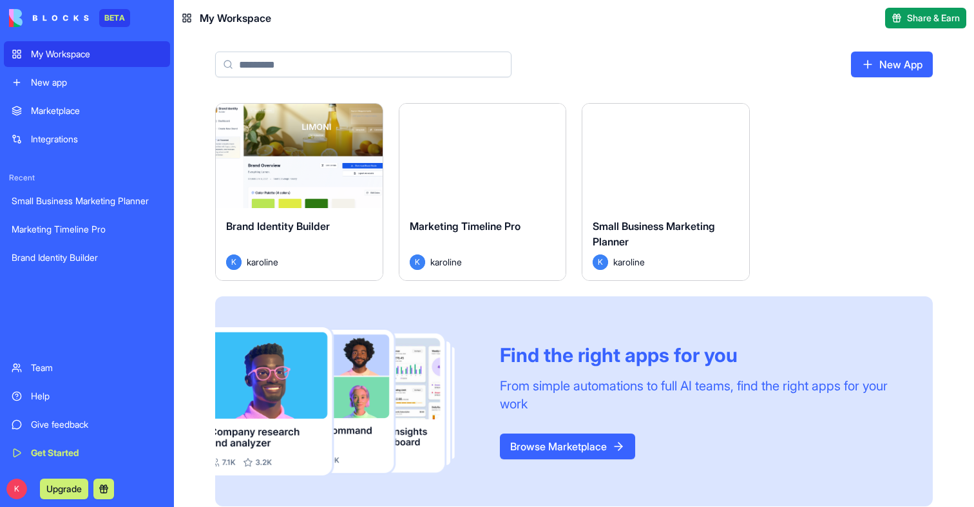
click at [649, 202] on div "Launch" at bounding box center [665, 156] width 167 height 104
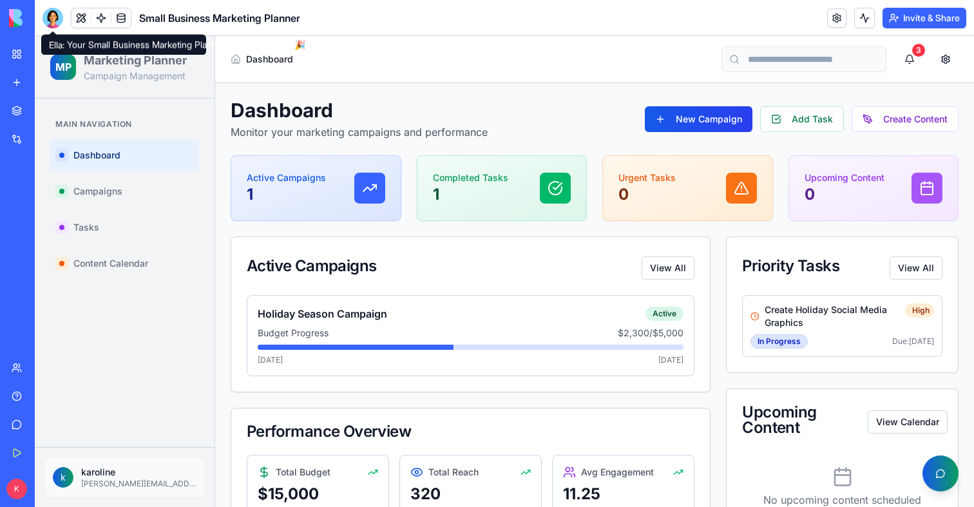
click at [54, 19] on div at bounding box center [53, 18] width 21 height 21
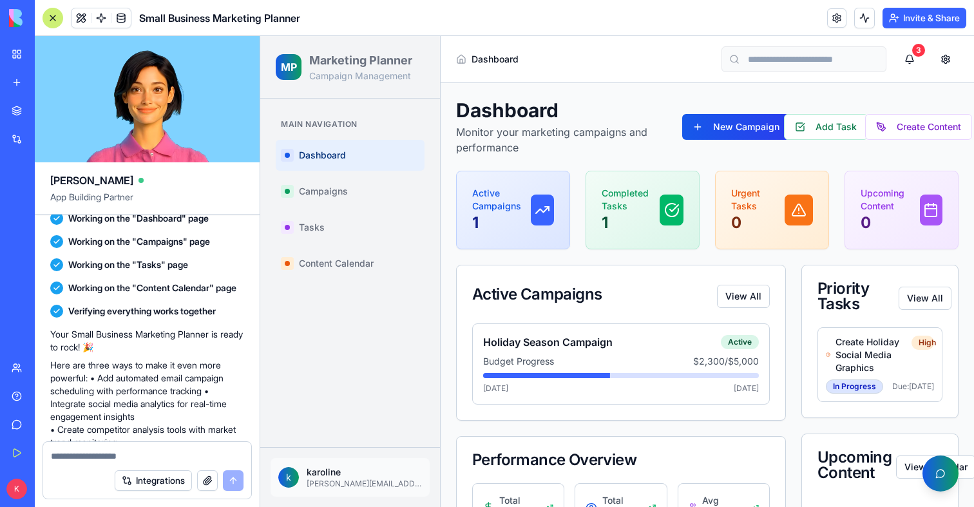
scroll to position [410, 0]
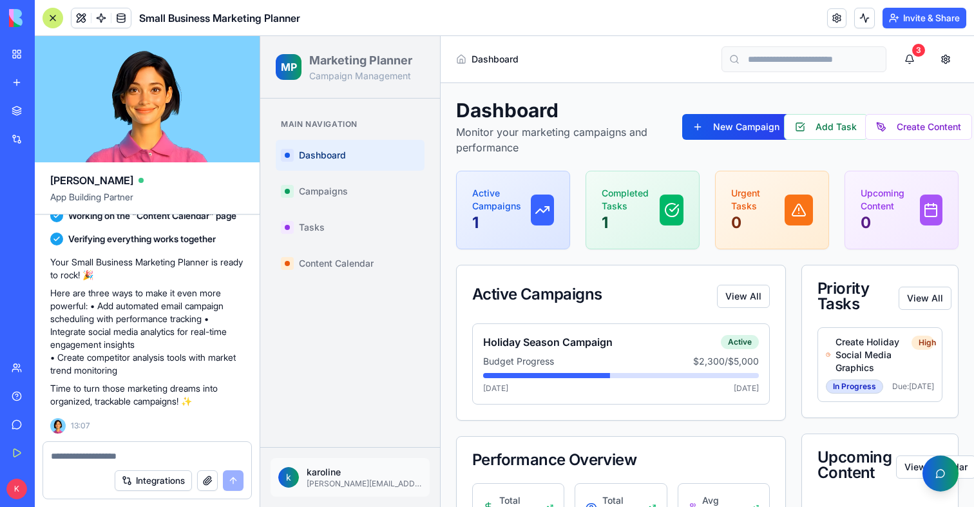
click at [20, 53] on link "My Workspace" at bounding box center [30, 54] width 52 height 26
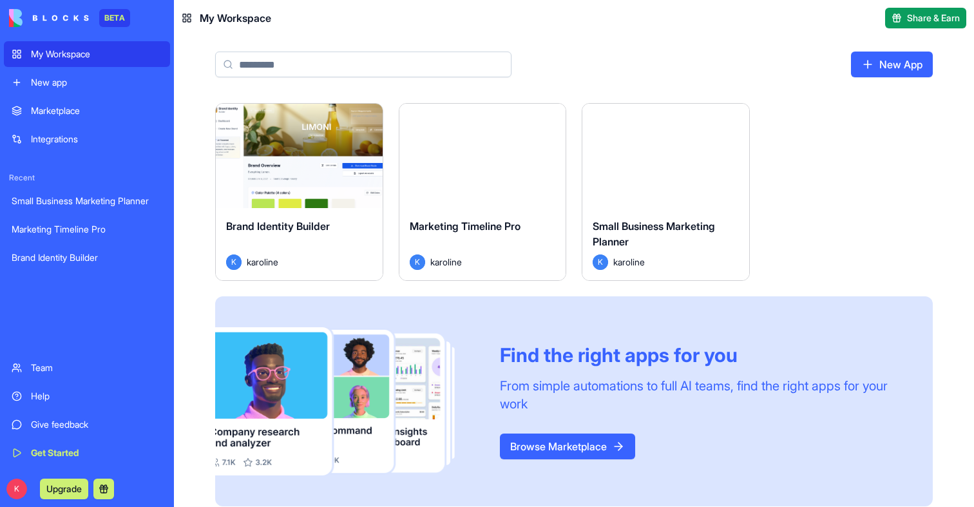
click at [485, 192] on div "Launch" at bounding box center [482, 156] width 167 height 104
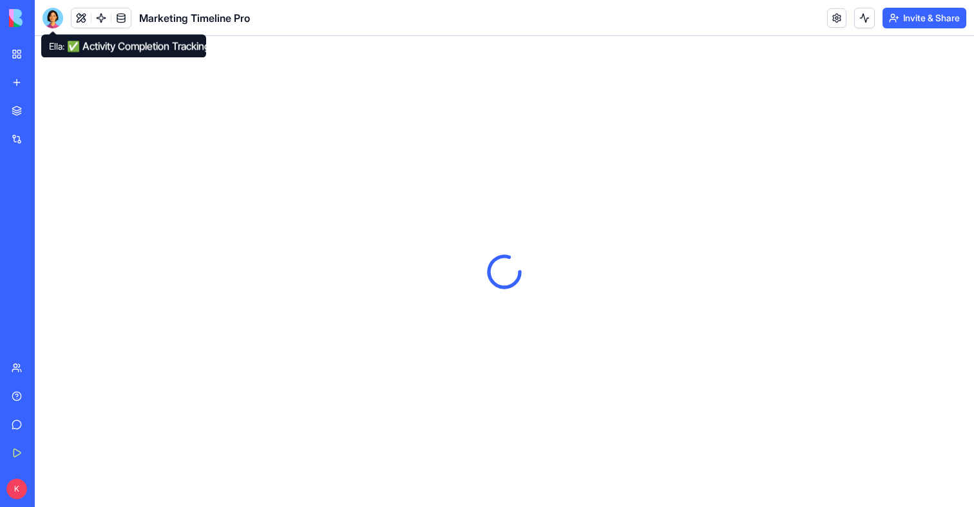
click at [53, 17] on div at bounding box center [53, 18] width 21 height 21
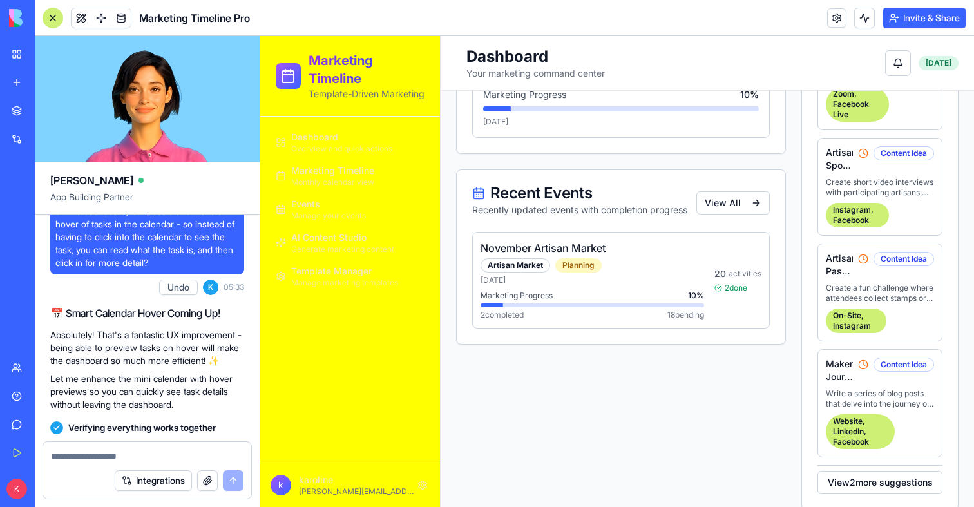
scroll to position [3169, 0]
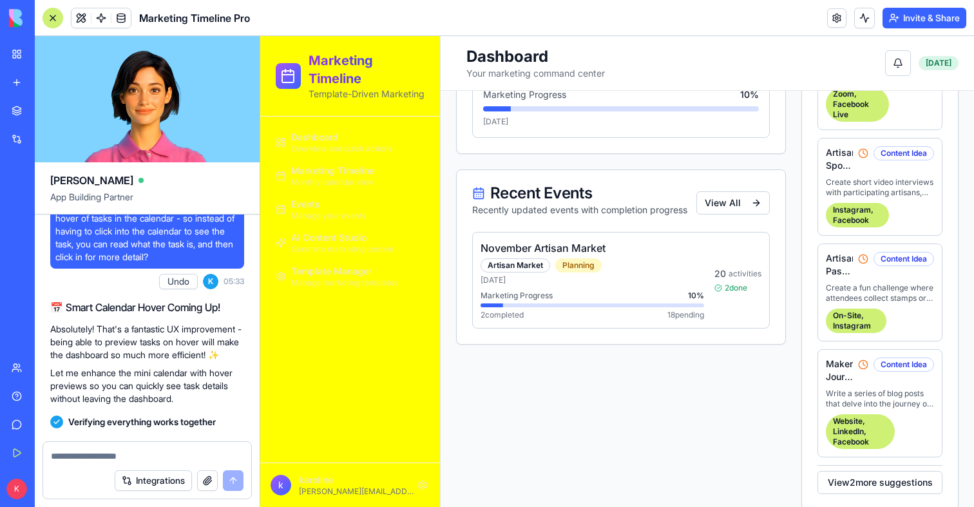
click at [348, 155] on link "Dashboard Overview and quick actions" at bounding box center [350, 142] width 159 height 31
click at [341, 140] on div "Dashboard Overview and quick actions" at bounding box center [341, 142] width 101 height 23
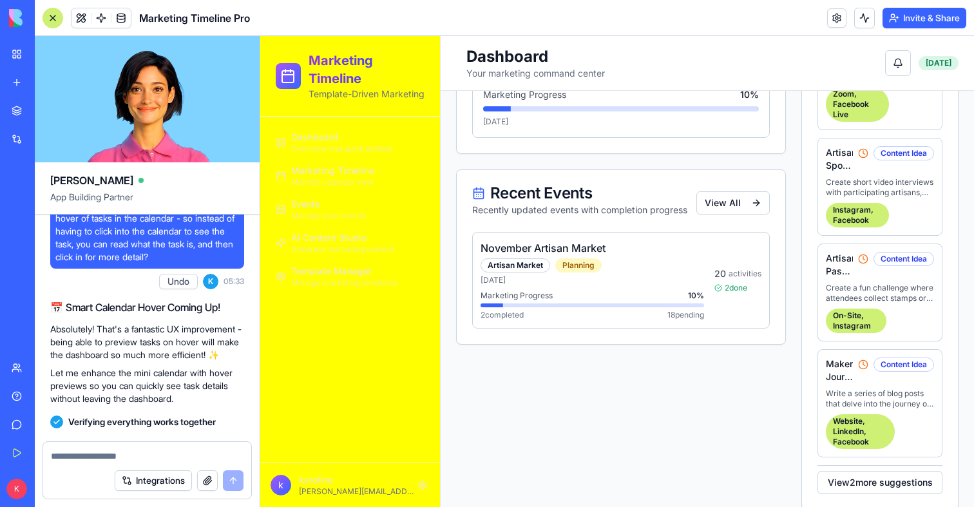
click at [316, 153] on span "Overview and quick actions" at bounding box center [341, 149] width 101 height 10
click at [316, 145] on span "Overview and quick actions" at bounding box center [341, 149] width 101 height 10
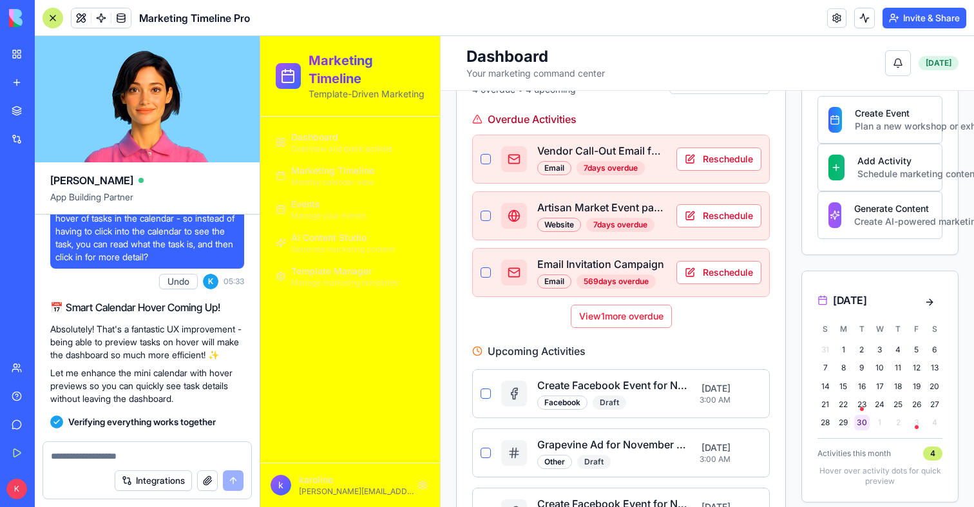
scroll to position [692, 0]
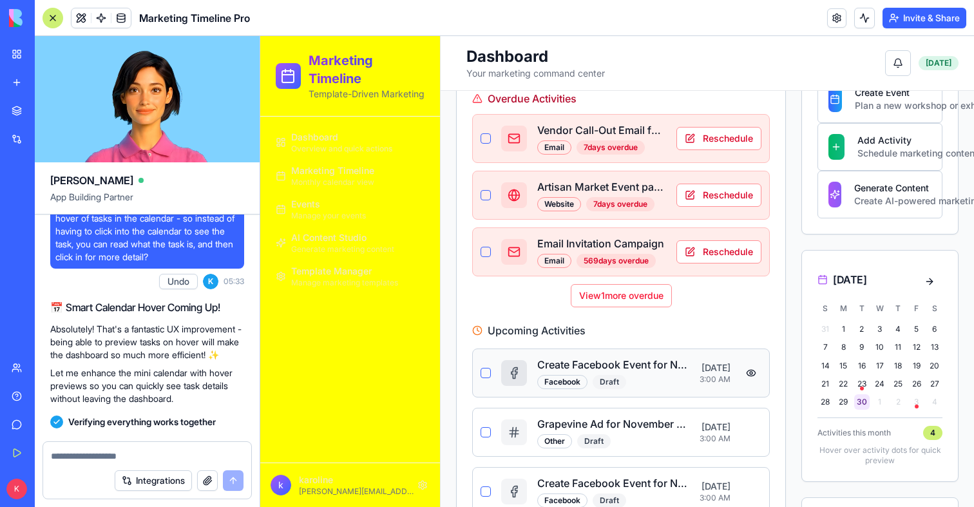
click at [676, 376] on div "Facebook Draft" at bounding box center [613, 382] width 152 height 14
click at [749, 369] on button at bounding box center [751, 373] width 21 height 21
click at [749, 372] on button at bounding box center [751, 373] width 21 height 21
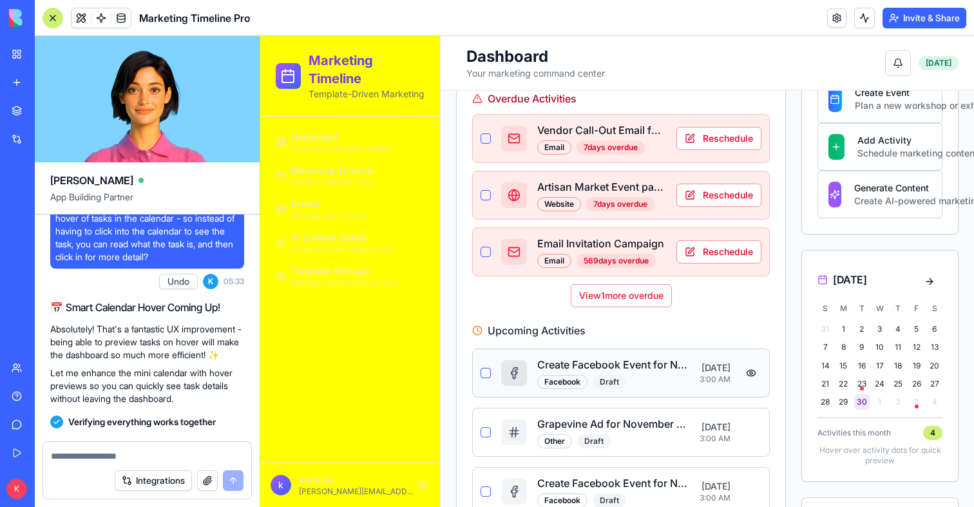
click at [749, 372] on button at bounding box center [751, 373] width 21 height 21
click at [752, 372] on button at bounding box center [751, 373] width 21 height 21
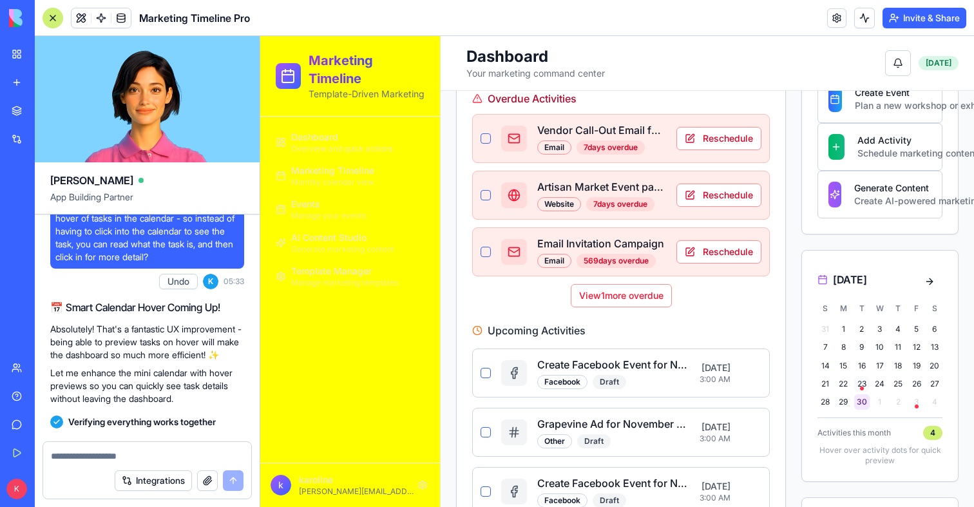
click at [860, 390] on div "23" at bounding box center [861, 383] width 15 height 15
click at [861, 384] on span "23" at bounding box center [861, 384] width 9 height 10
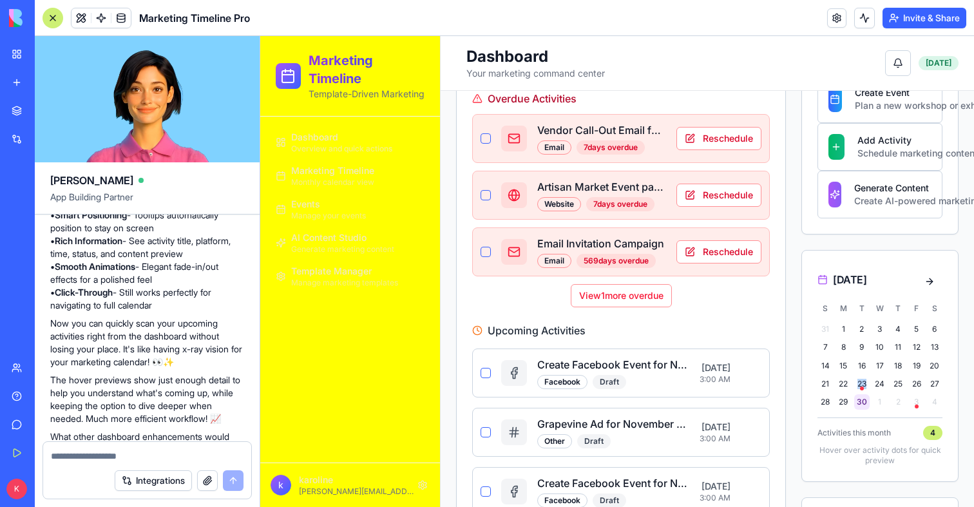
scroll to position [3836, 0]
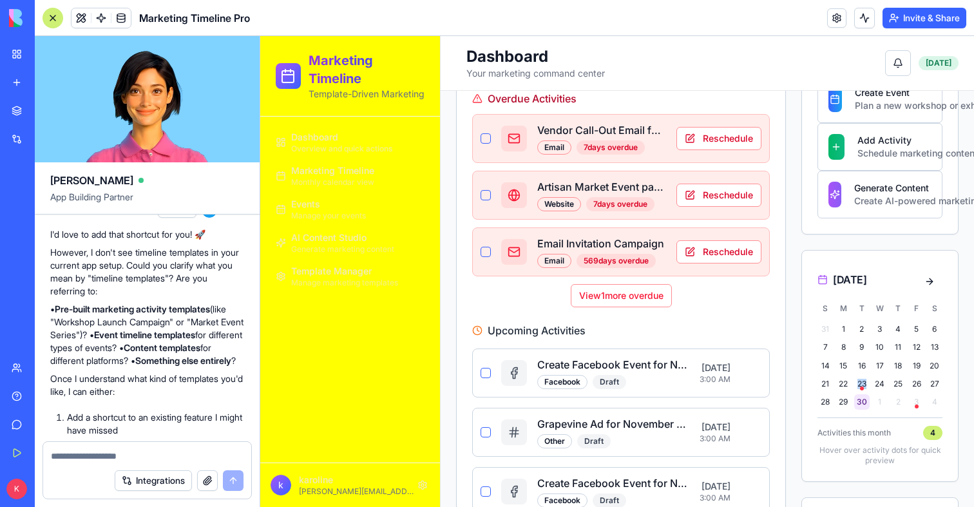
click at [312, 179] on span "Monthly calendar view" at bounding box center [332, 182] width 83 height 10
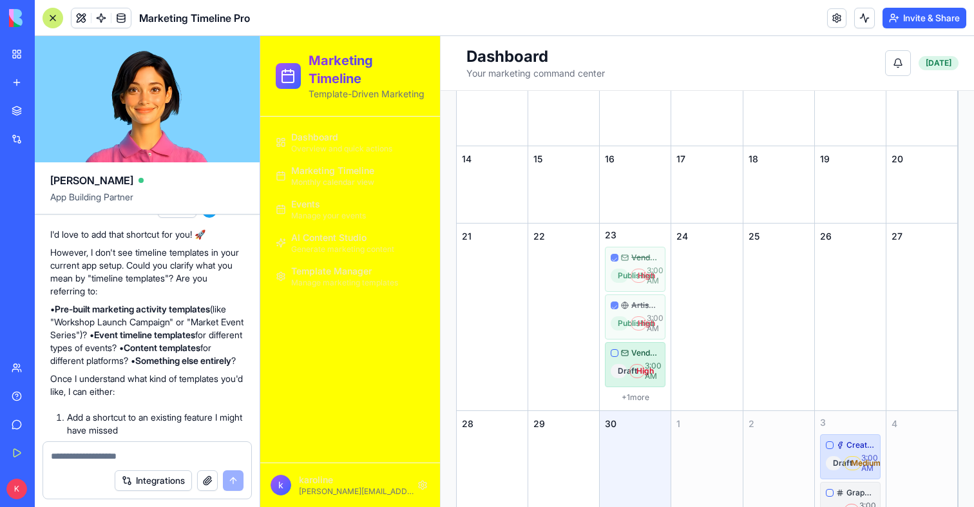
scroll to position [189, 0]
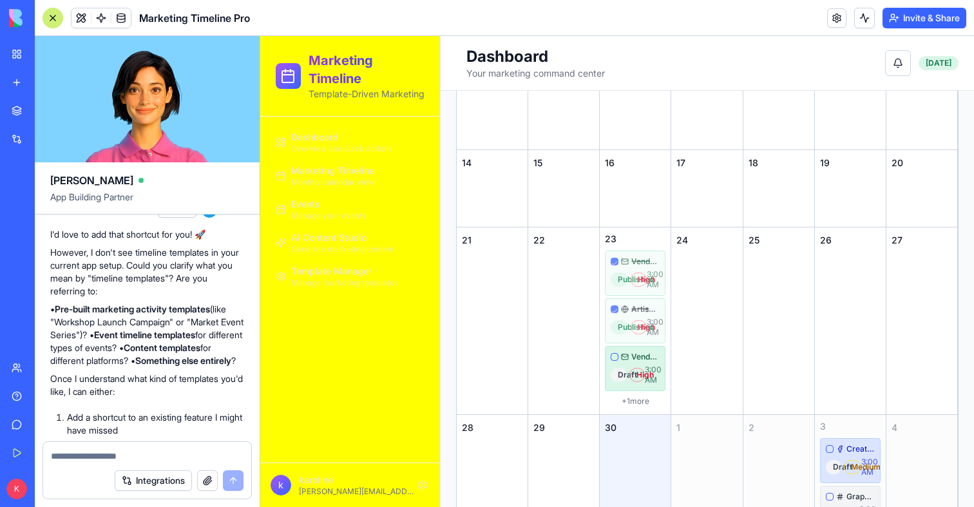
click at [60, 19] on div at bounding box center [53, 18] width 21 height 21
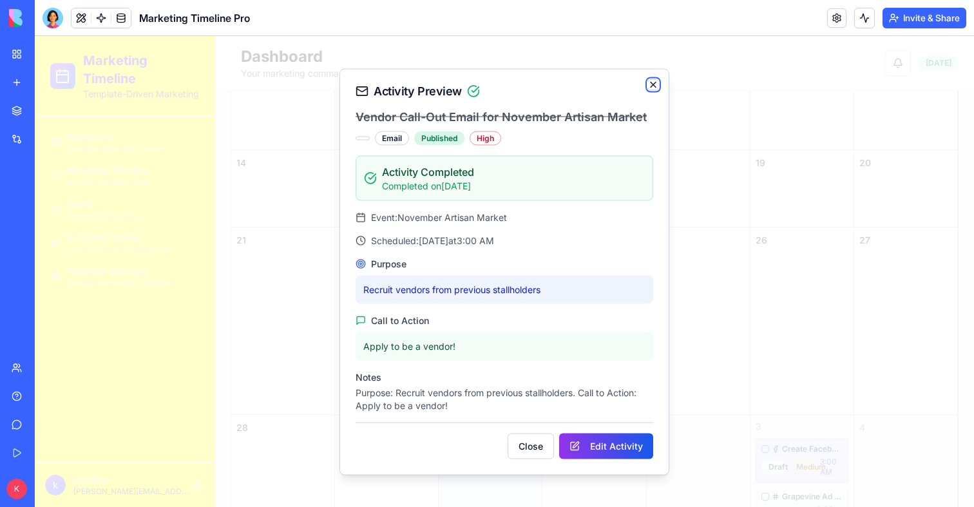
click at [651, 84] on icon "button" at bounding box center [653, 84] width 10 height 10
click at [648, 90] on h2 "Activity Preview" at bounding box center [505, 90] width 298 height 13
click at [651, 84] on icon "button" at bounding box center [653, 84] width 10 height 10
click at [654, 86] on icon "button" at bounding box center [653, 84] width 10 height 10
click at [529, 448] on button "Close" at bounding box center [531, 446] width 46 height 26
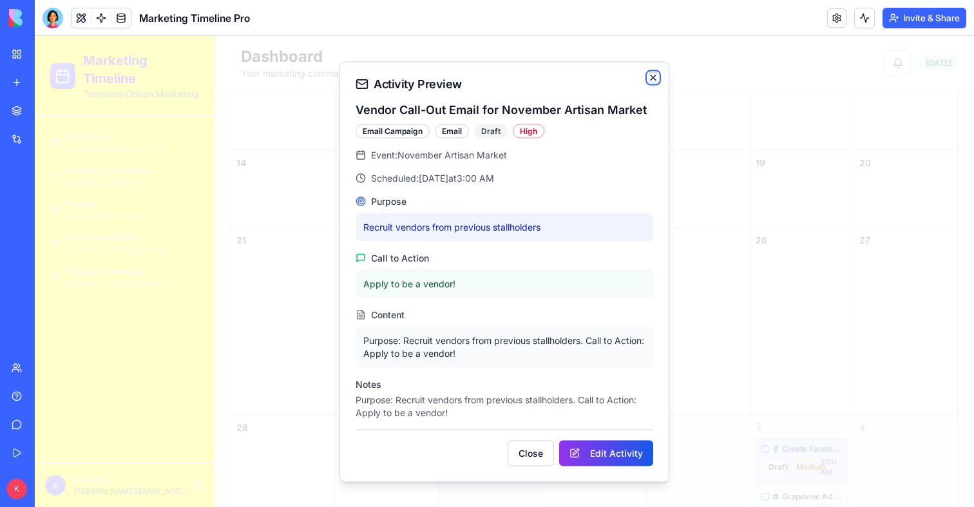
click at [651, 75] on icon "button" at bounding box center [653, 77] width 5 height 5
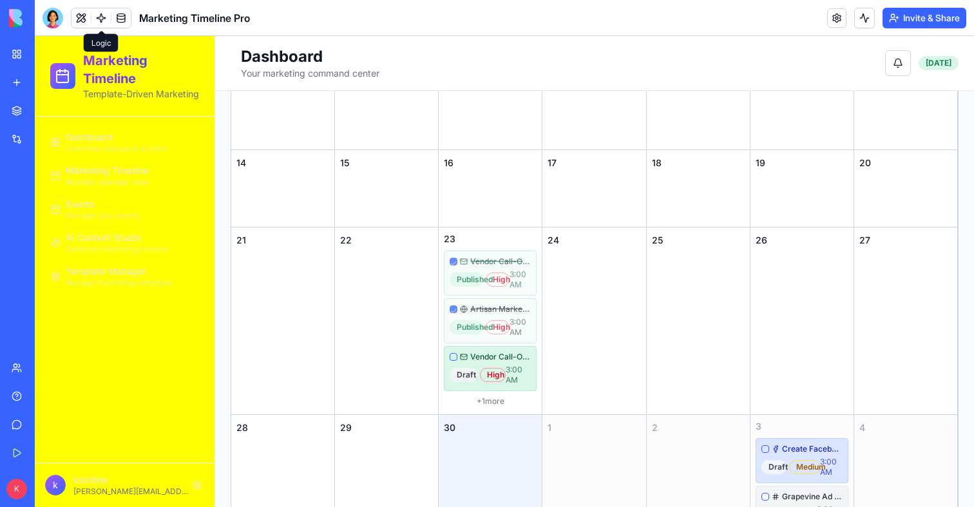
click at [102, 15] on link at bounding box center [100, 17] width 19 height 19
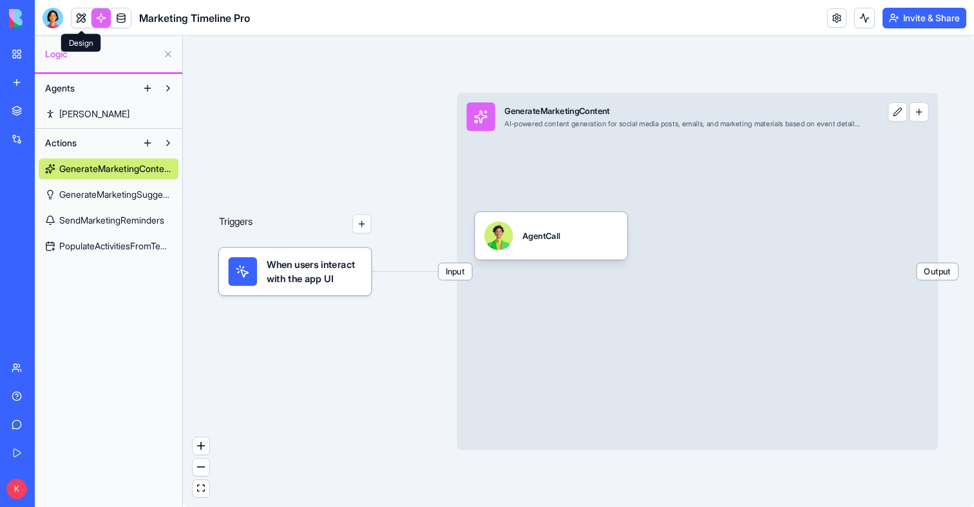
click at [73, 19] on link at bounding box center [81, 17] width 19 height 19
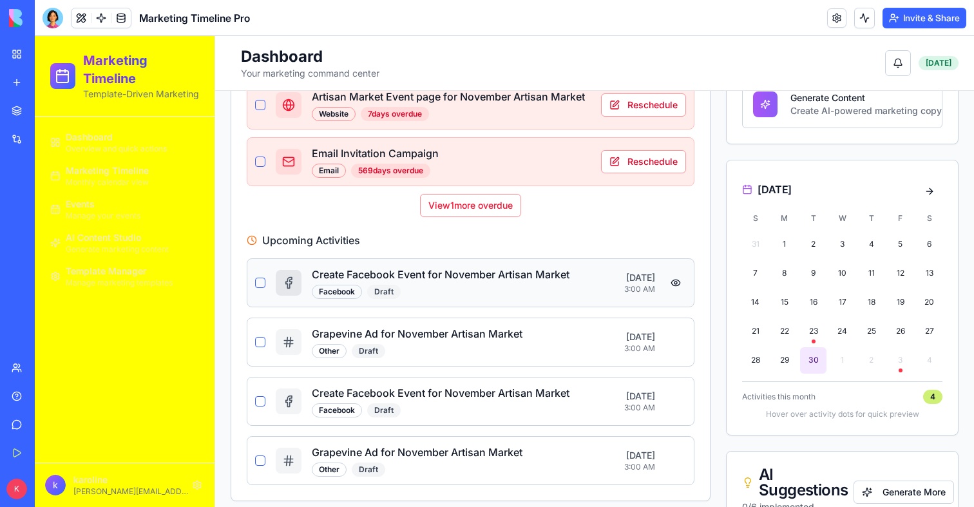
scroll to position [719, 0]
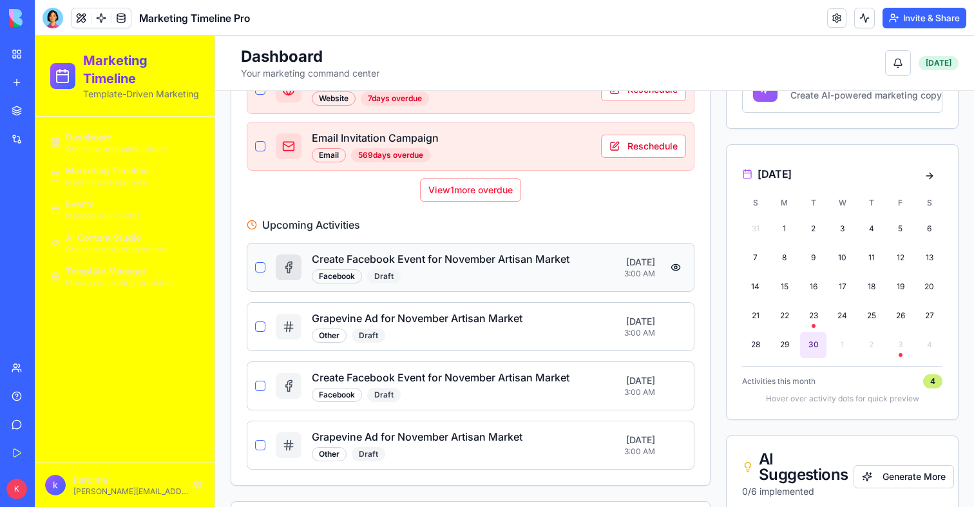
click at [678, 268] on button at bounding box center [675, 267] width 21 height 21
click at [50, 26] on div at bounding box center [53, 18] width 21 height 21
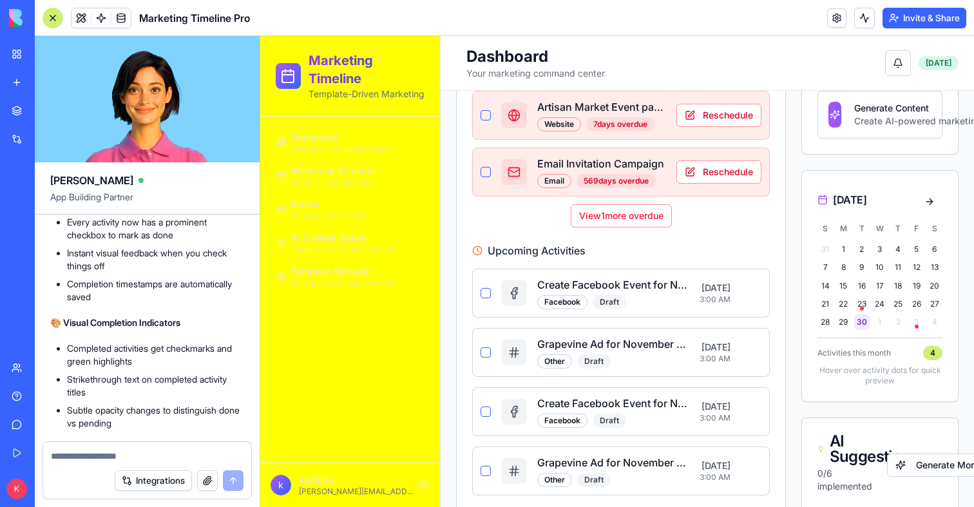
scroll to position [11621, 0]
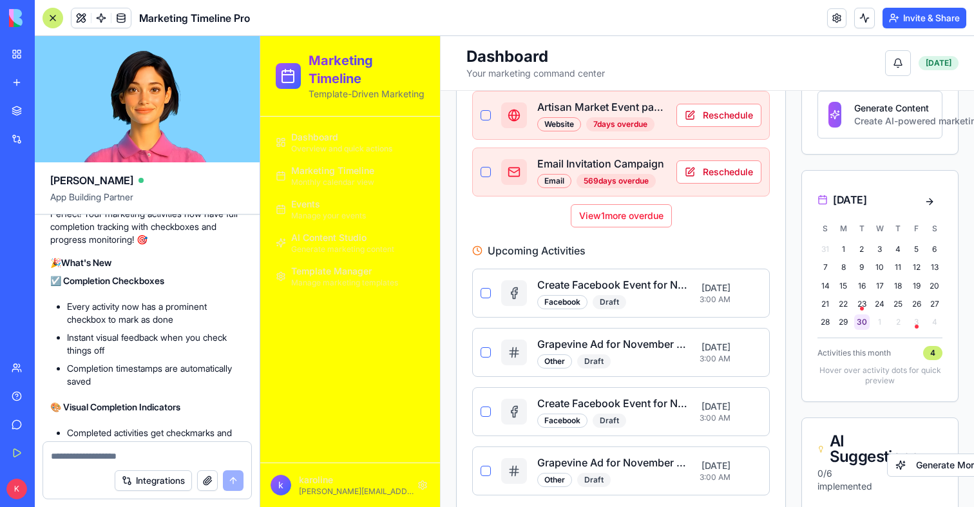
click at [333, 247] on span "Generate marketing content" at bounding box center [342, 249] width 103 height 10
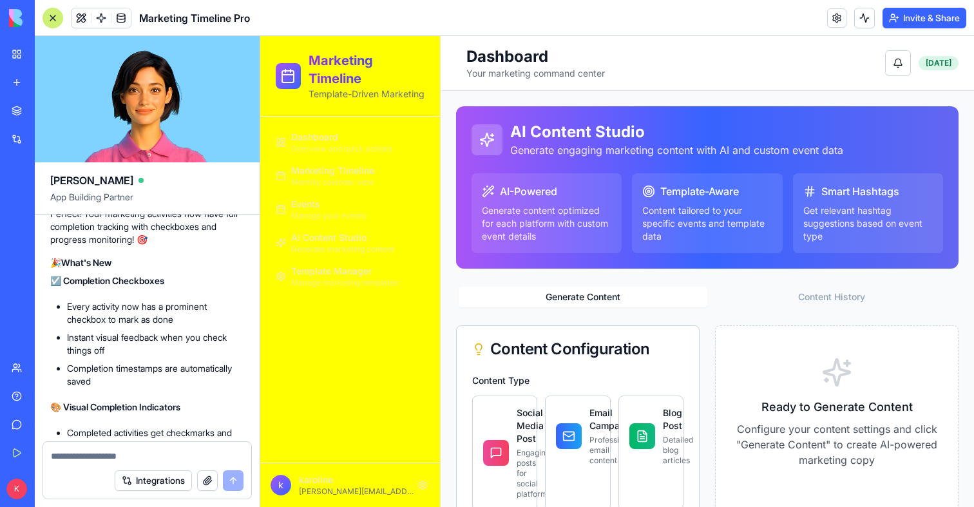
scroll to position [94, 0]
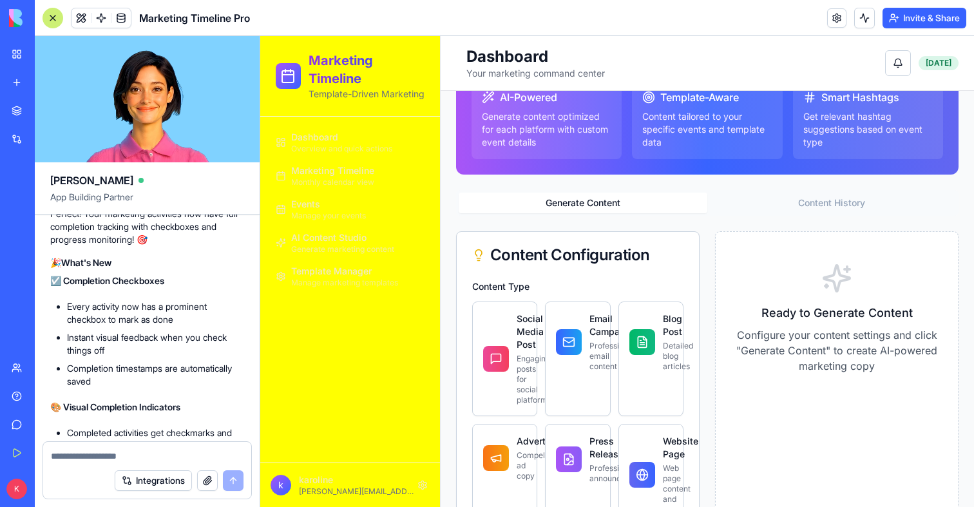
click at [56, 14] on div at bounding box center [53, 18] width 21 height 21
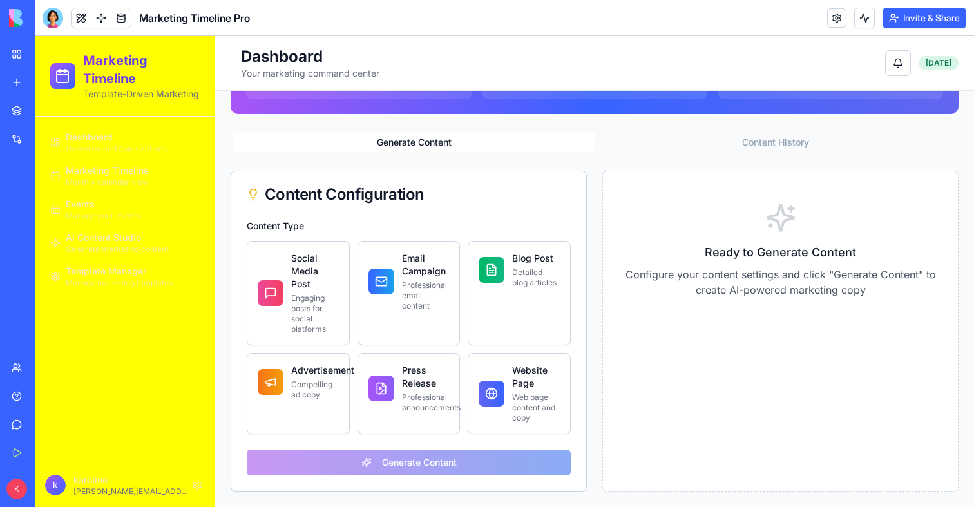
scroll to position [0, 0]
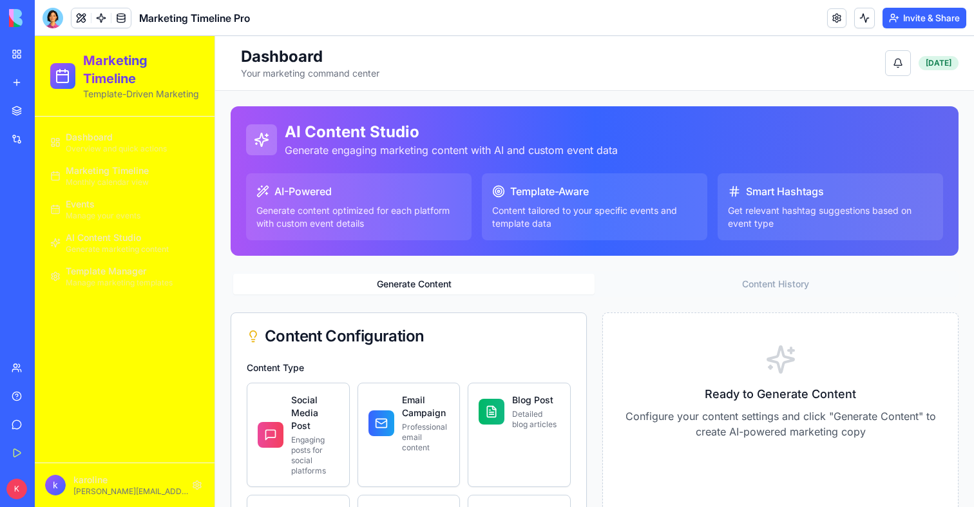
click at [120, 167] on span "Marketing Timeline" at bounding box center [107, 170] width 83 height 13
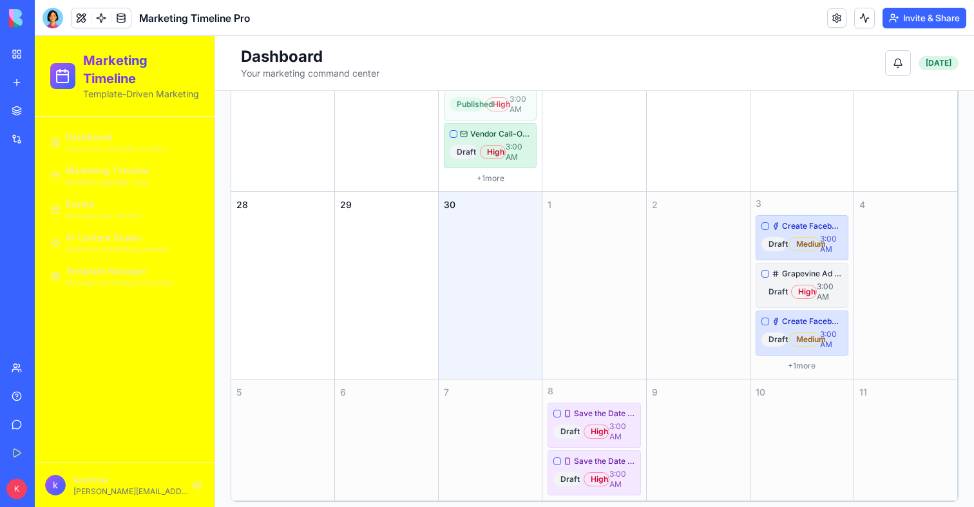
scroll to position [423, 0]
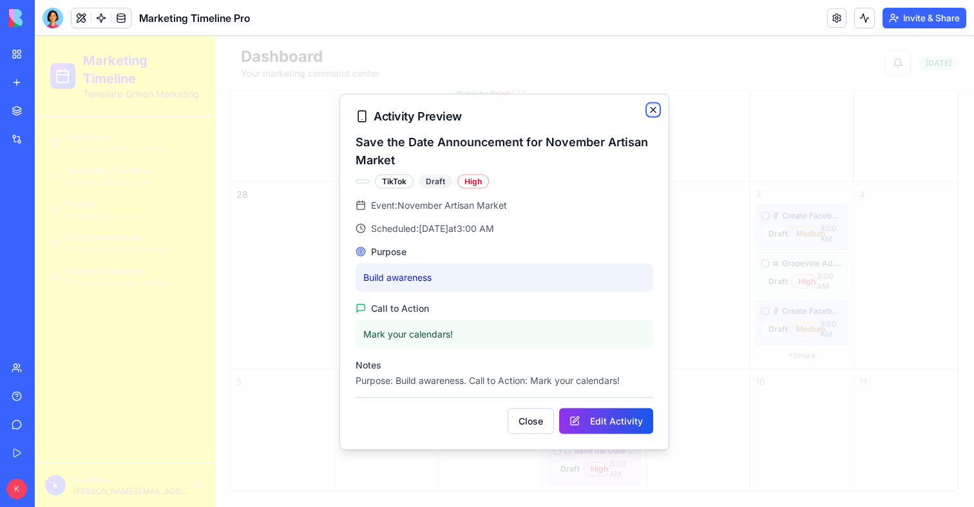
click at [653, 108] on icon "button" at bounding box center [653, 109] width 10 height 10
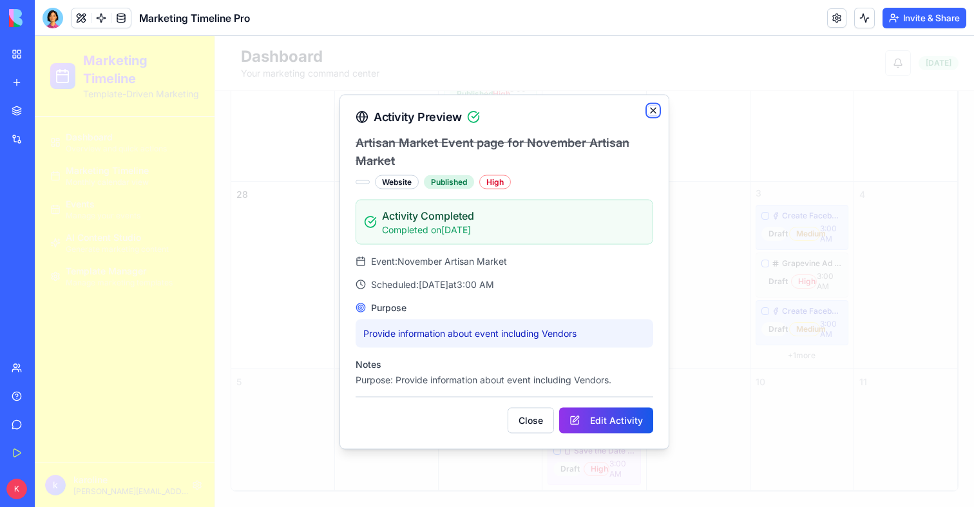
click at [655, 113] on icon "button" at bounding box center [653, 110] width 10 height 10
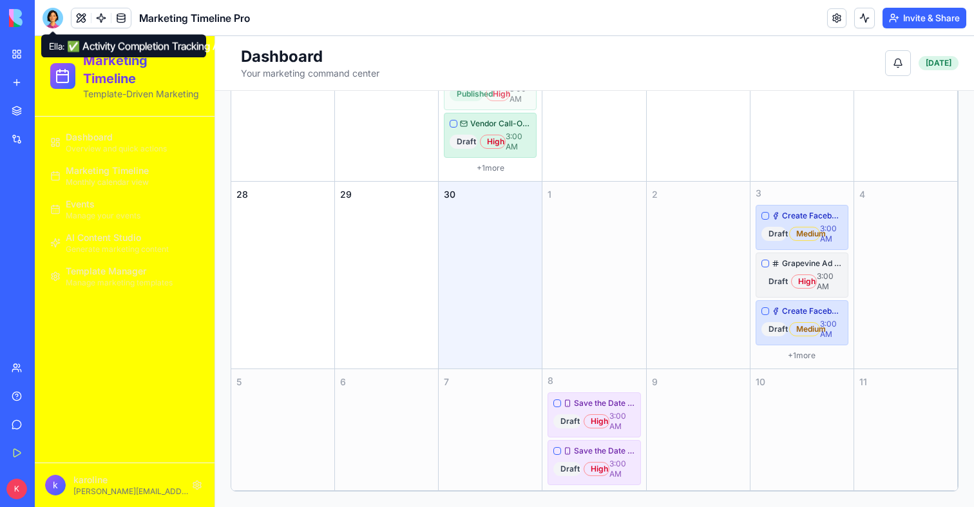
click at [56, 15] on div at bounding box center [53, 18] width 21 height 21
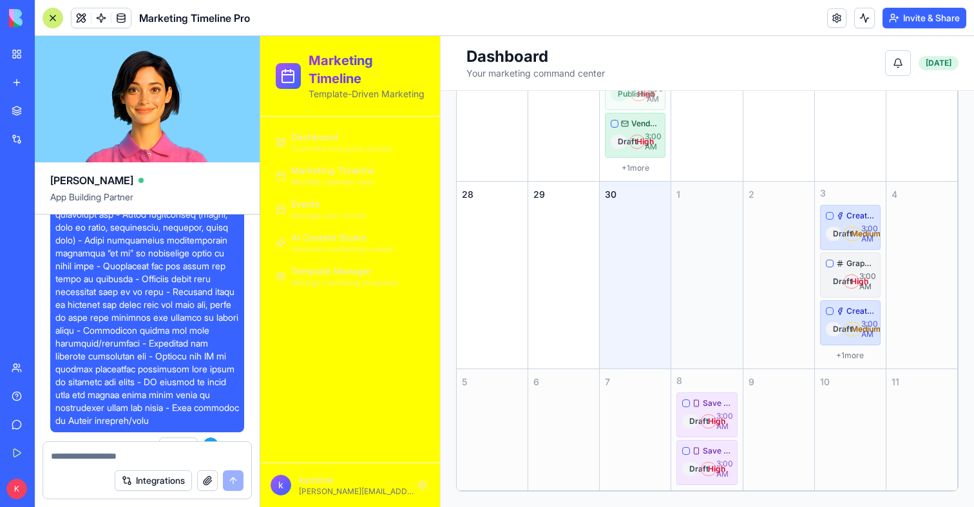
scroll to position [0, 0]
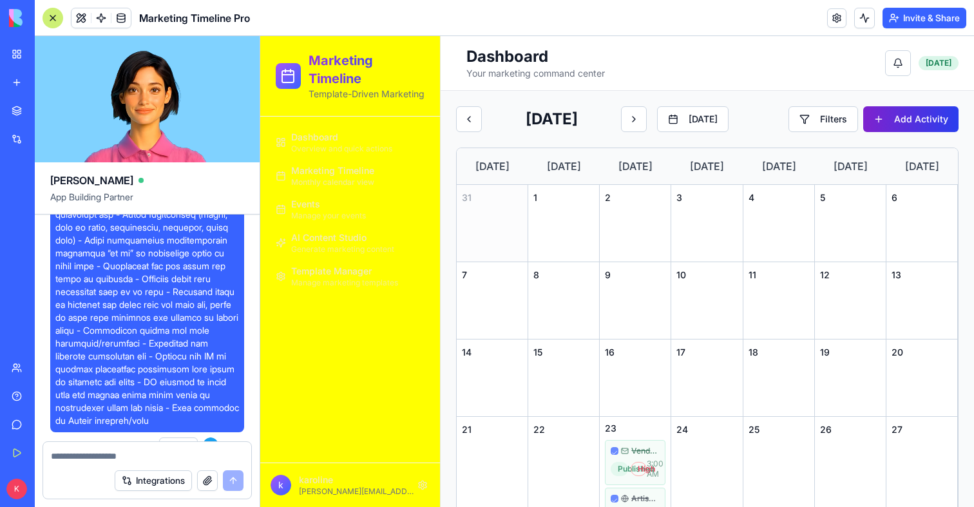
click at [891, 130] on button "Add Activity" at bounding box center [910, 119] width 95 height 26
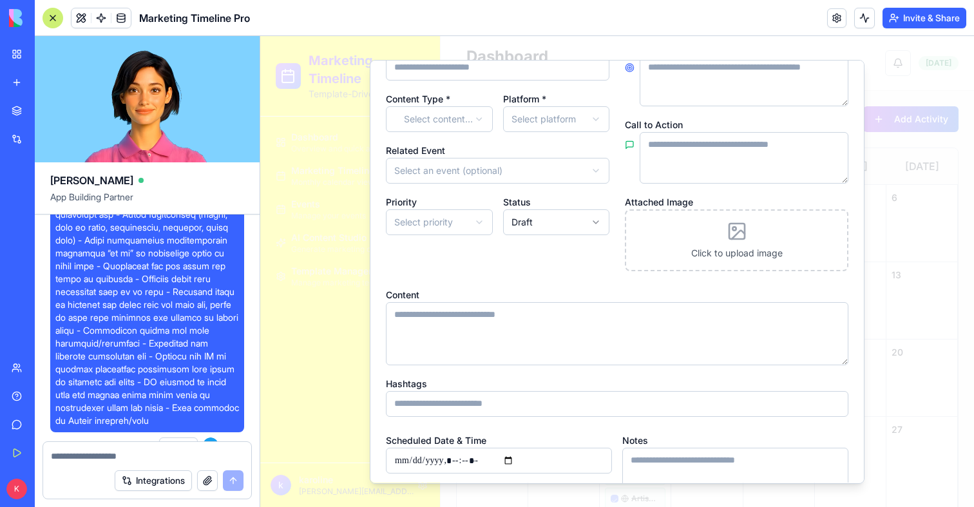
scroll to position [185, 0]
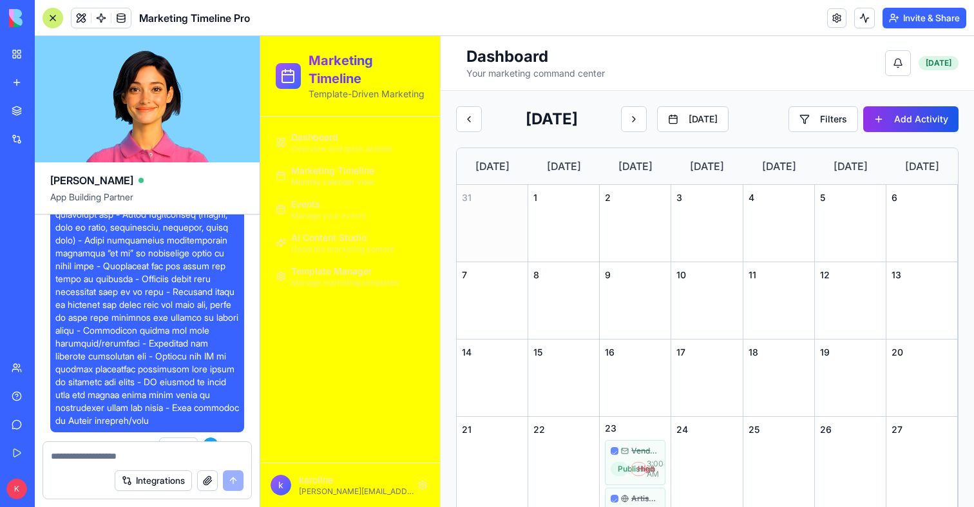
click at [335, 206] on div "Events Manage your events" at bounding box center [328, 209] width 75 height 23
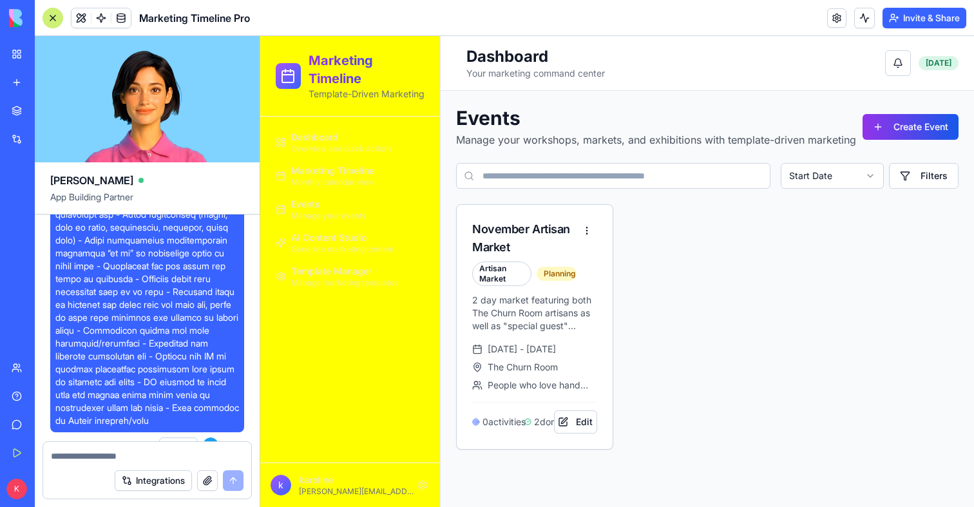
click at [329, 176] on span "Marketing Timeline" at bounding box center [332, 170] width 83 height 13
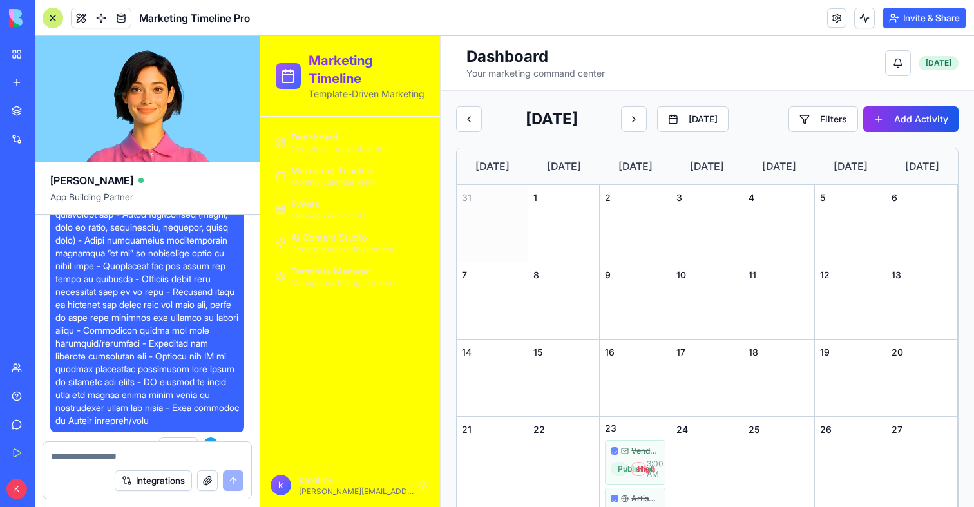
click at [312, 236] on span "AI Content Studio" at bounding box center [328, 237] width 75 height 13
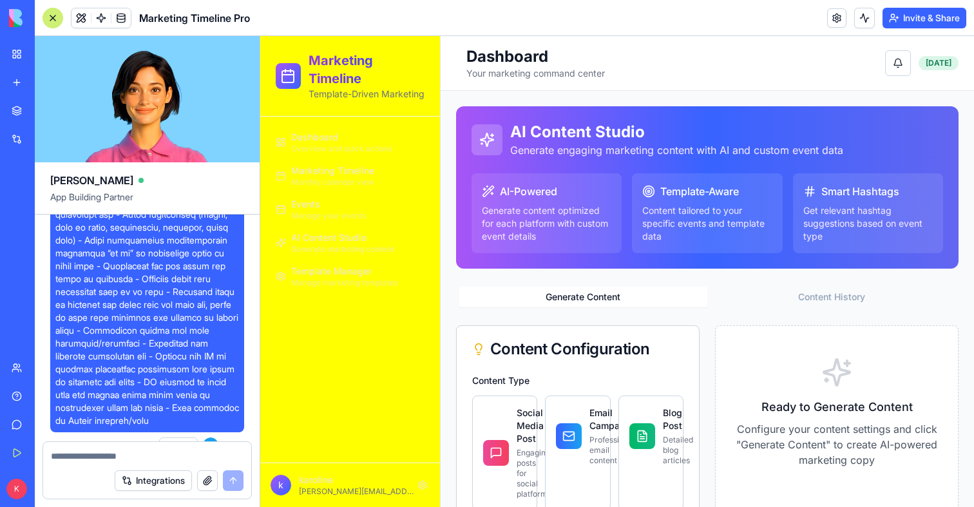
click at [312, 304] on div "Dashboard Overview and quick actions Marketing Timeline Monthly calendar view E…" at bounding box center [350, 290] width 180 height 346
click at [329, 275] on span "Template Manager" at bounding box center [331, 271] width 81 height 13
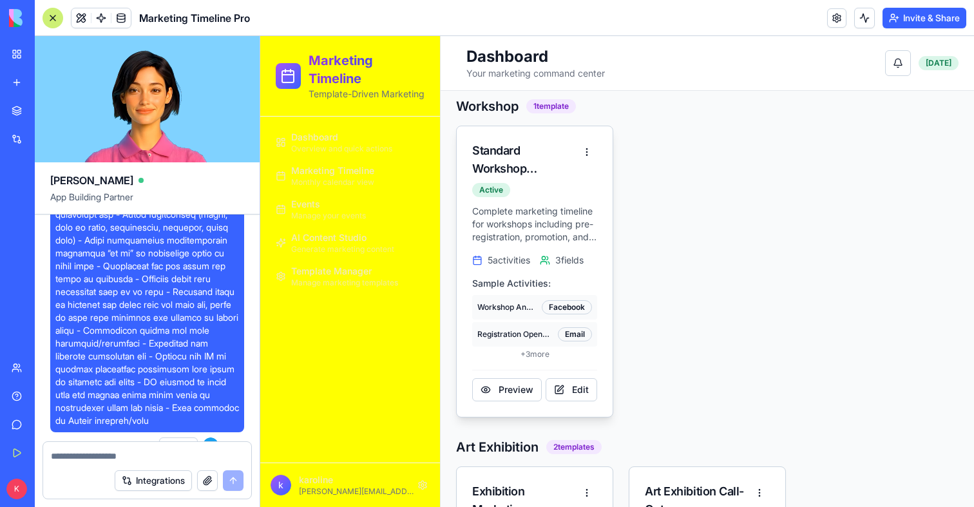
scroll to position [178, 0]
click at [515, 403] on button "Preview" at bounding box center [507, 390] width 70 height 23
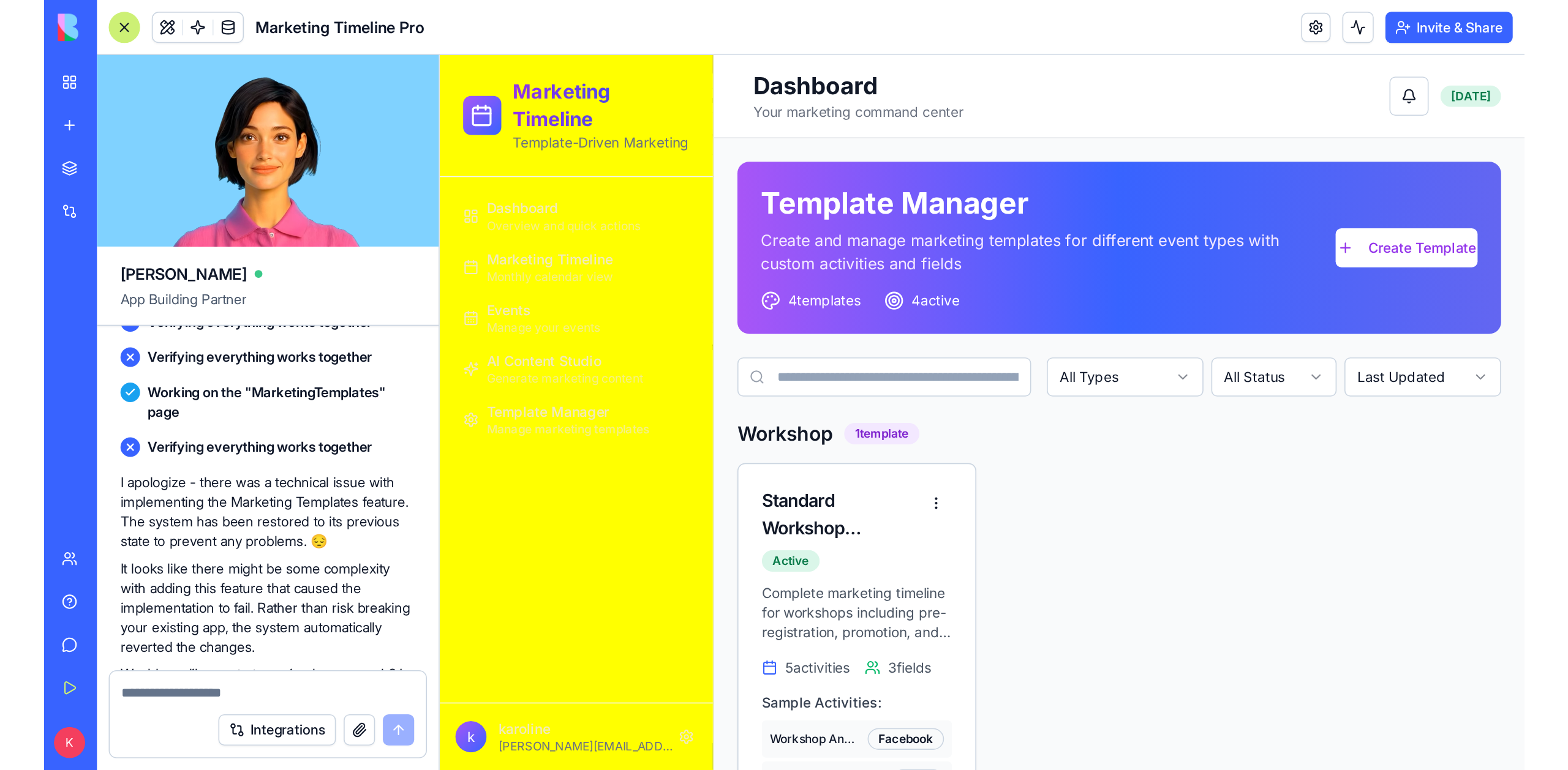
scroll to position [4813, 0]
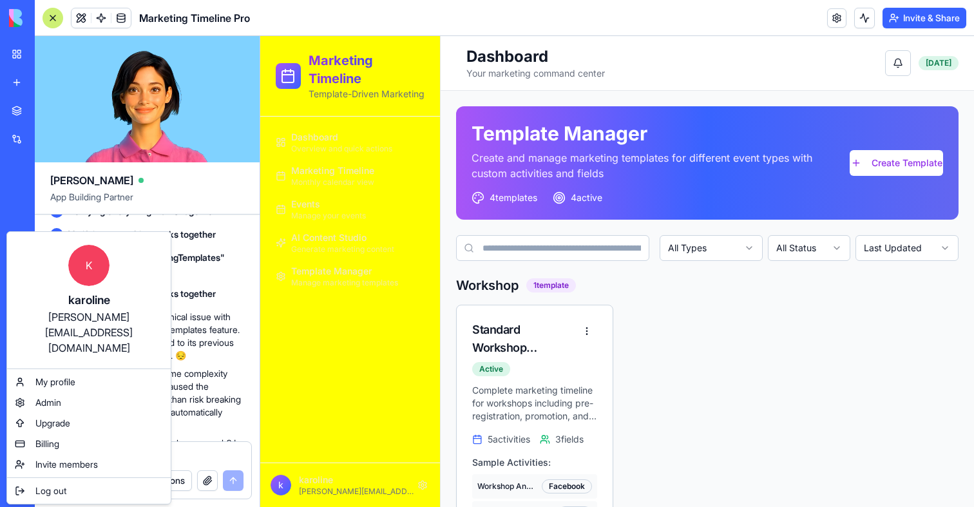
click at [19, 487] on html "BETA My Workspace New app Marketplace Integrations Recent Small Business Market…" at bounding box center [487, 253] width 974 height 507
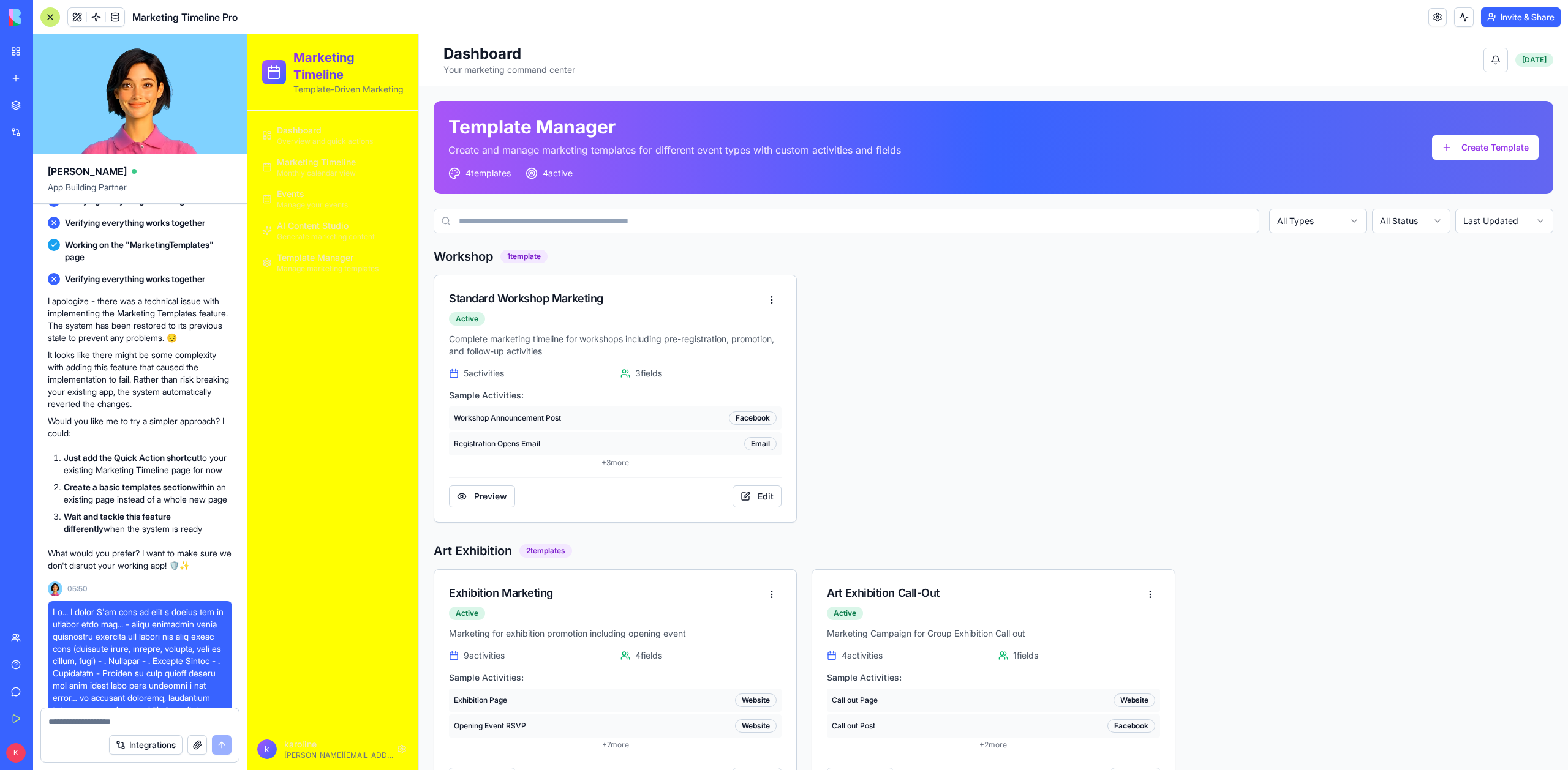
click at [321, 140] on span "Overview and quick actions" at bounding box center [324, 142] width 96 height 10
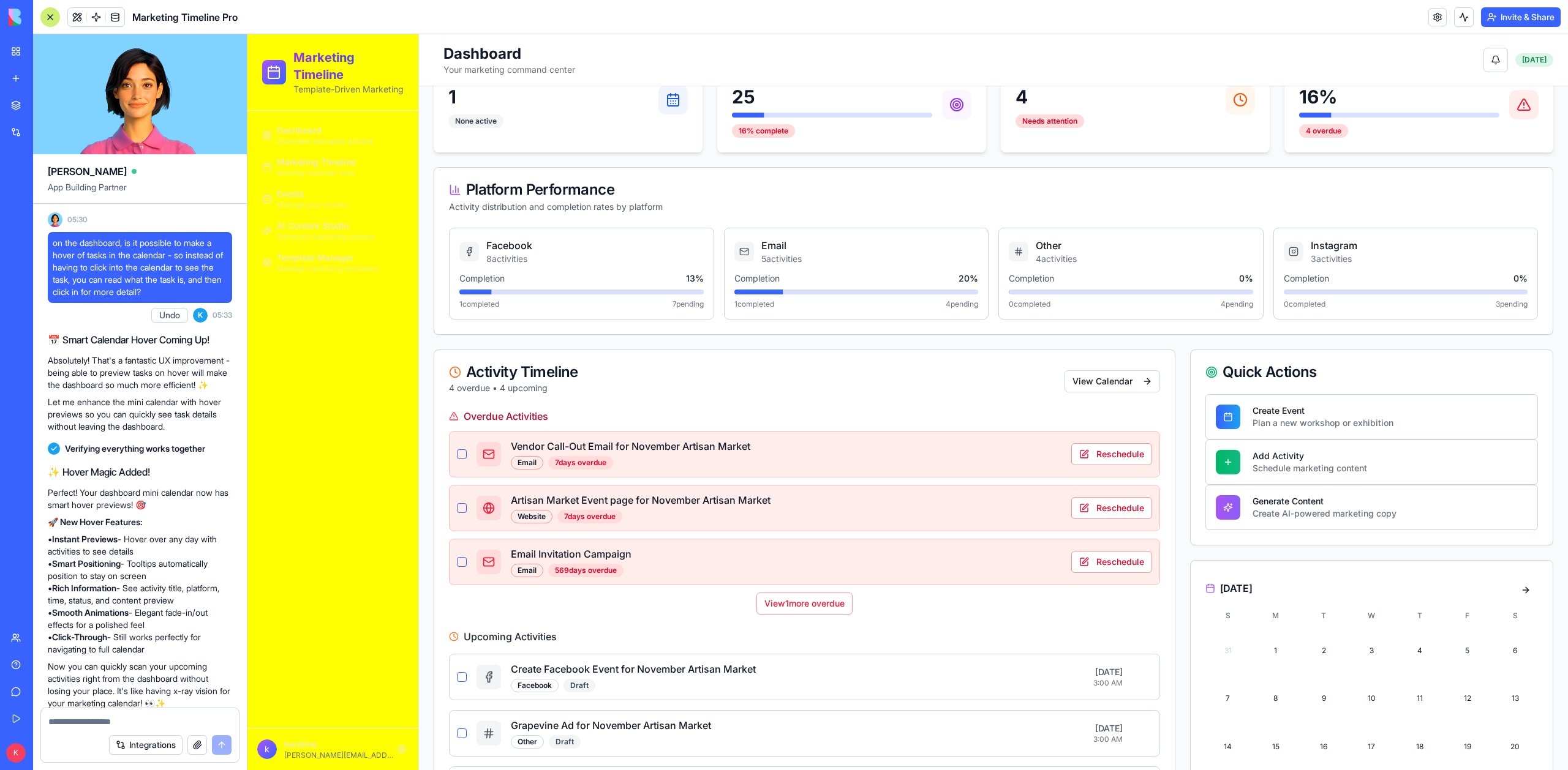
scroll to position [2968, 0]
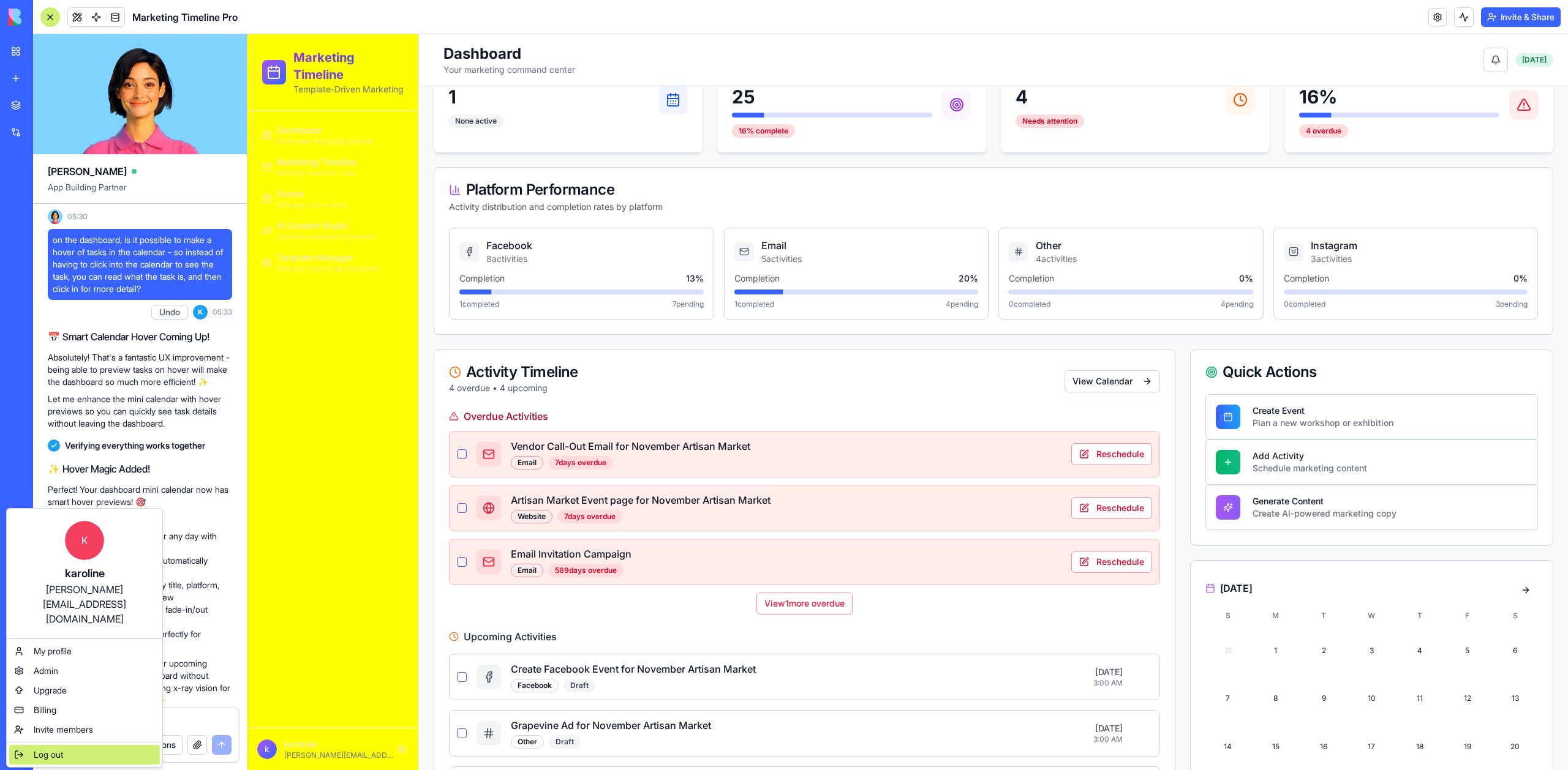
click at [31, 481] on div "Log out" at bounding box center [85, 755] width 150 height 20
